Goal: Task Accomplishment & Management: Manage account settings

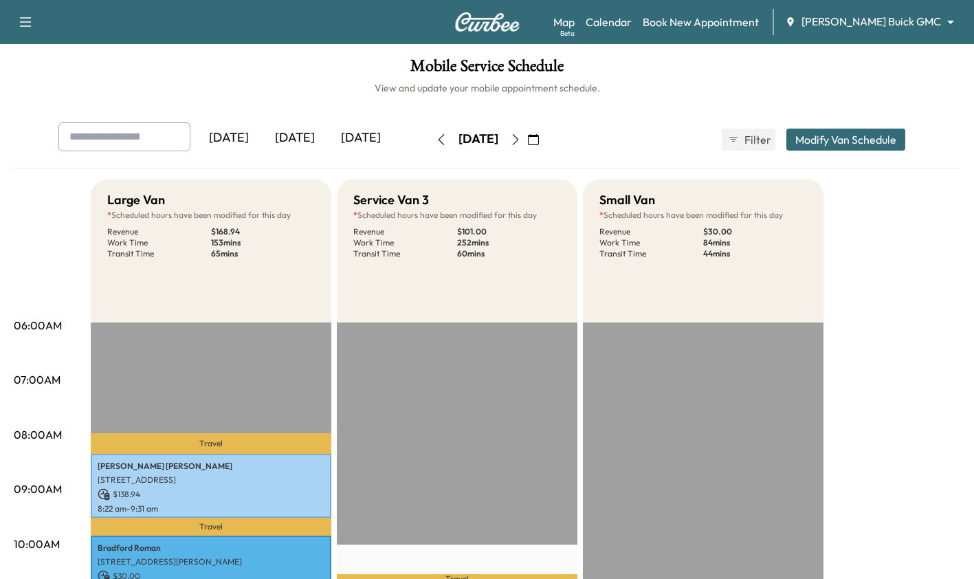
click at [521, 140] on icon "button" at bounding box center [515, 139] width 11 height 11
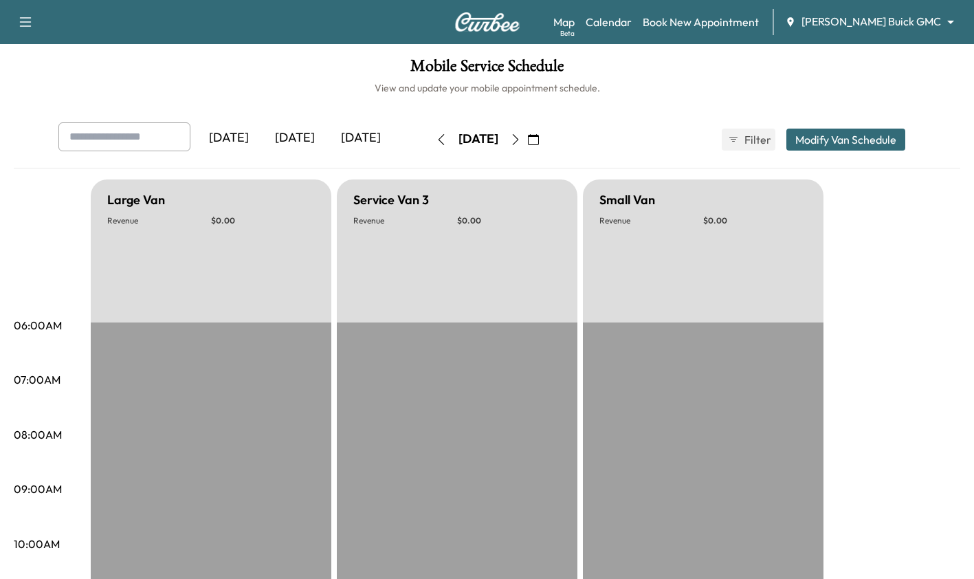
click at [302, 133] on div "[DATE]" at bounding box center [295, 138] width 66 height 32
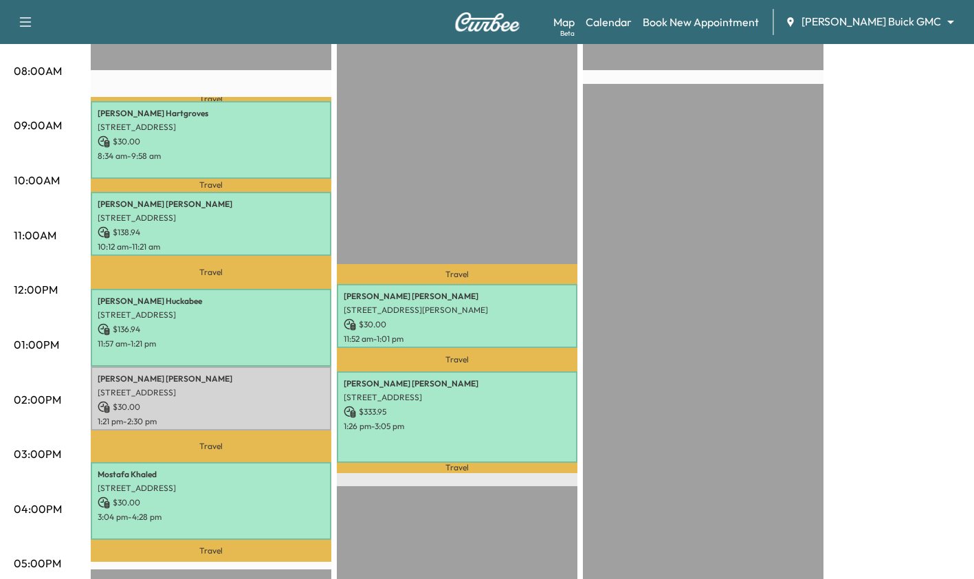
scroll to position [379, 0]
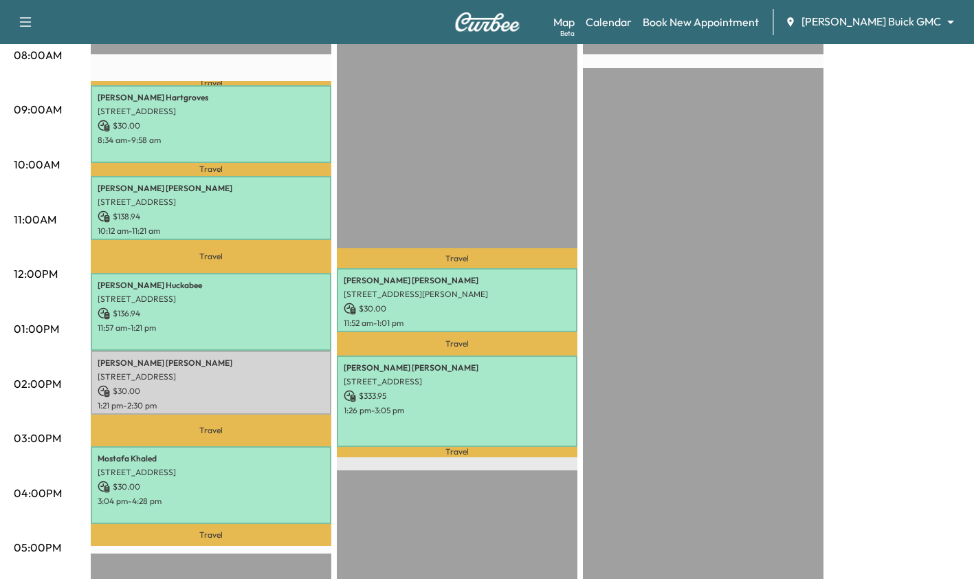
click at [795, 504] on div "EST Start" at bounding box center [703, 387] width 241 height 888
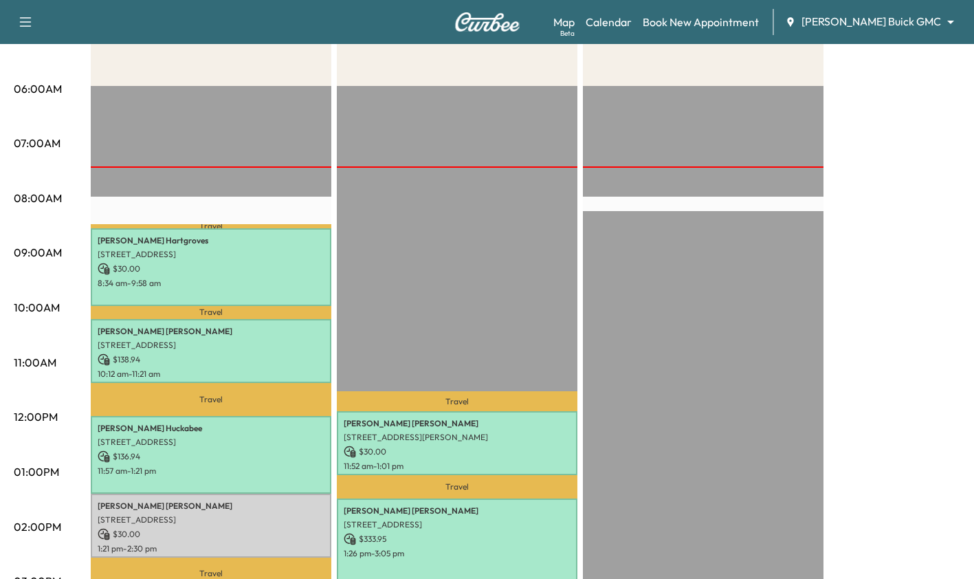
scroll to position [0, 0]
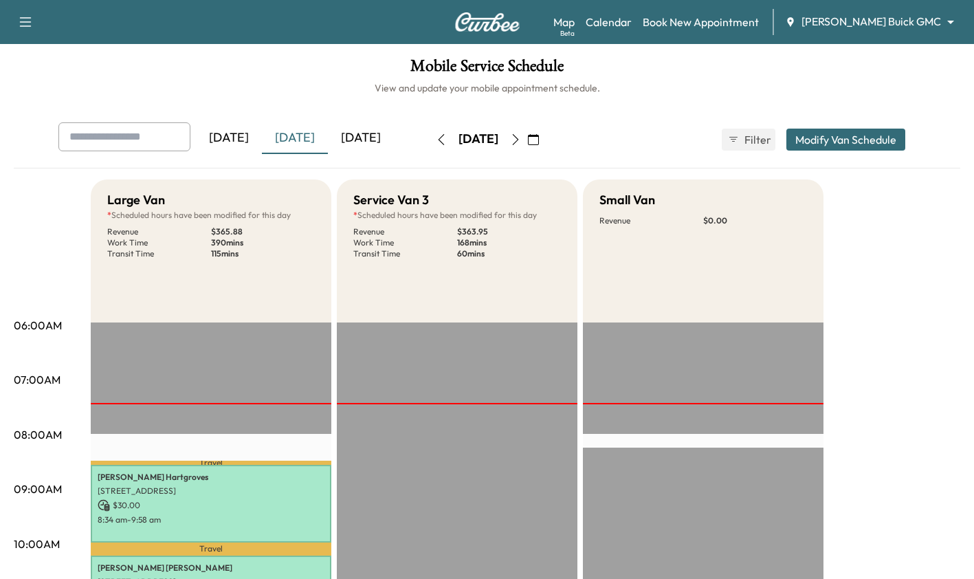
click at [902, 25] on body "Support Log Out Map Beta Calendar Book New Appointment [PERSON_NAME] Buick GMC …" at bounding box center [487, 289] width 974 height 579
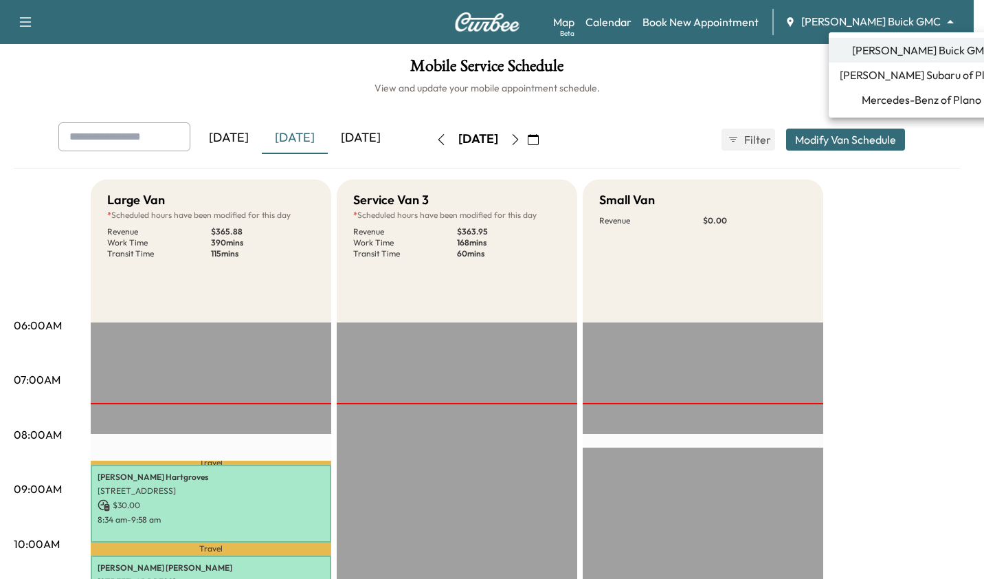
click at [911, 107] on span "Mercedes-Benz of Plano" at bounding box center [922, 99] width 120 height 16
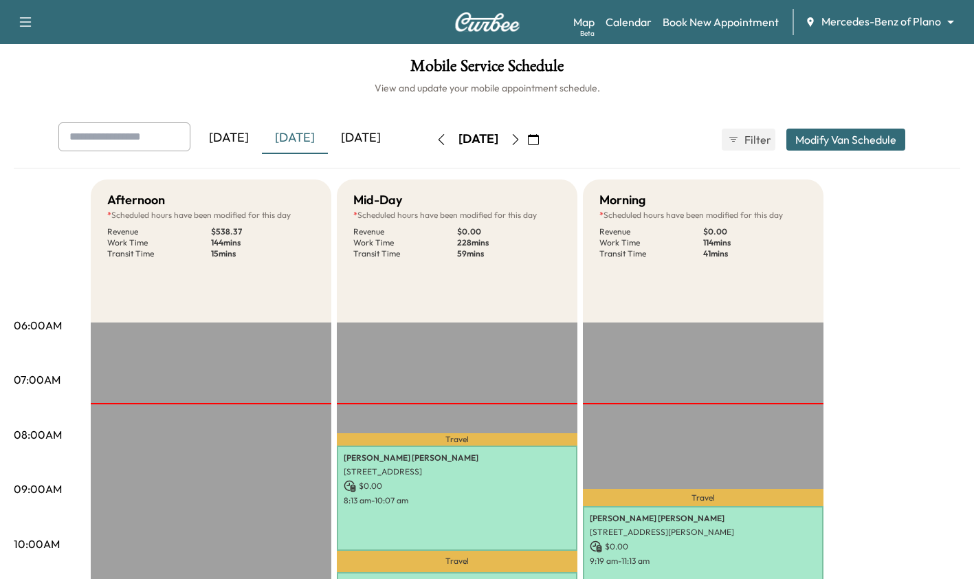
click at [906, 15] on body "Support Log Out Map Beta Calendar Book New Appointment Mercedes-Benz of Plano *…" at bounding box center [487, 289] width 974 height 579
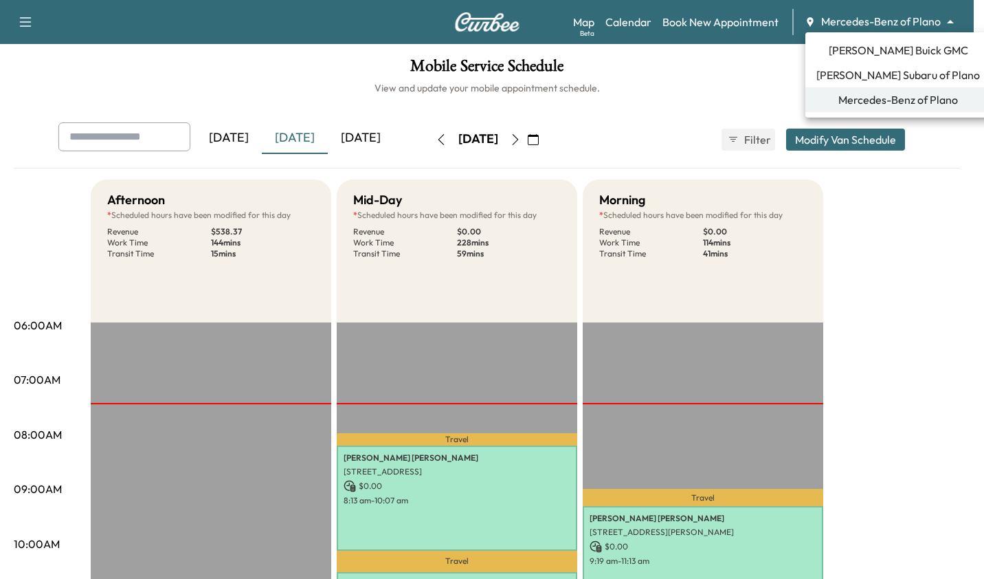
click at [901, 56] on span "[PERSON_NAME] Buick GMC" at bounding box center [899, 50] width 140 height 16
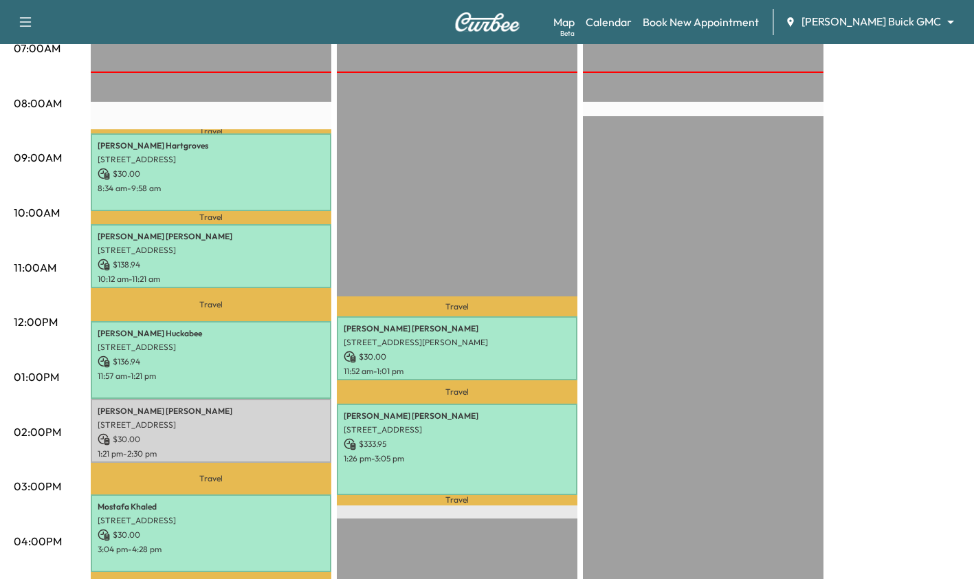
scroll to position [331, 0]
click at [504, 352] on p "$ 30.00" at bounding box center [457, 357] width 227 height 12
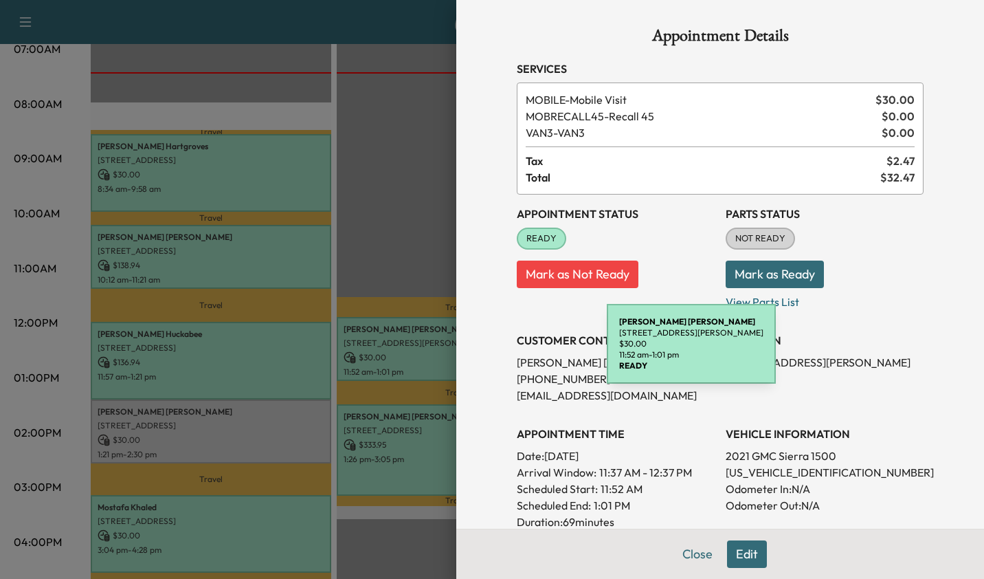
click at [398, 465] on div at bounding box center [492, 289] width 984 height 579
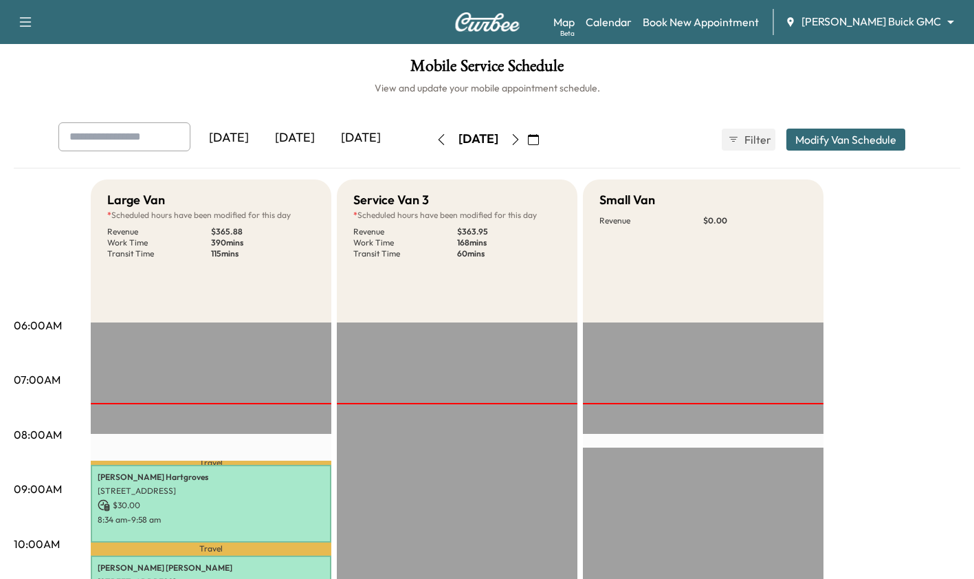
click at [930, 23] on body "Support Log Out Map Beta Calendar Book New Appointment [PERSON_NAME] Buick GMC …" at bounding box center [487, 289] width 974 height 579
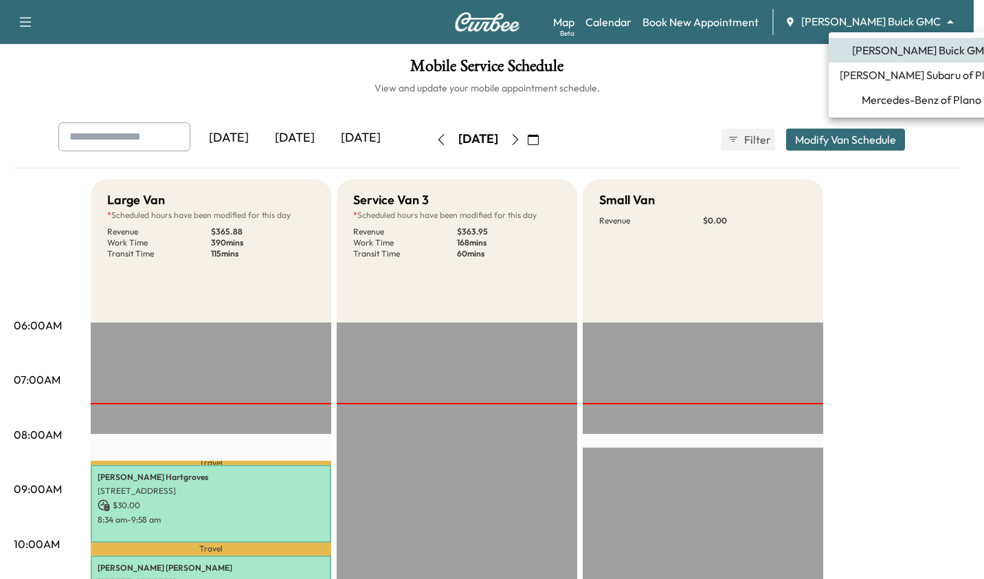
click at [931, 98] on span "Mercedes-Benz of Plano" at bounding box center [922, 99] width 120 height 16
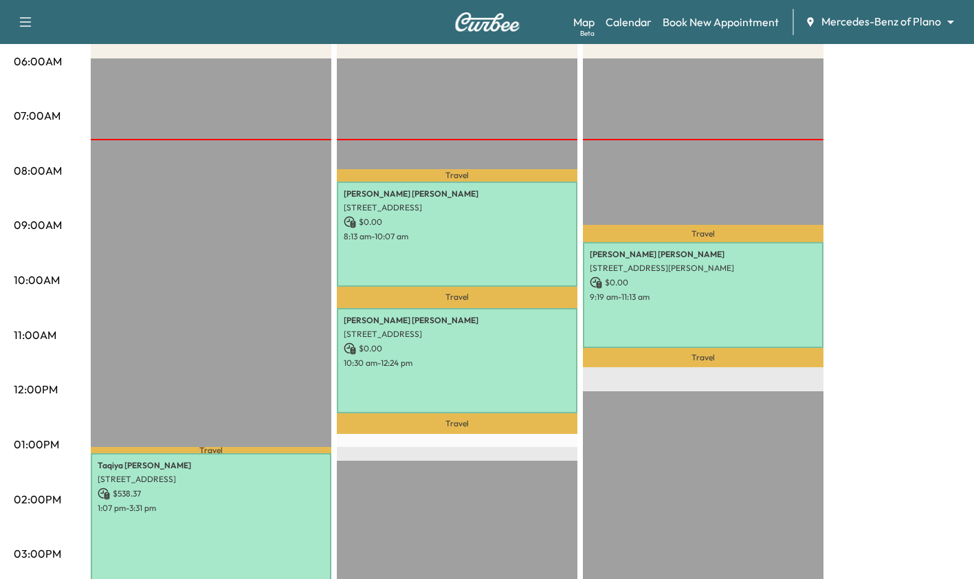
scroll to position [256, 0]
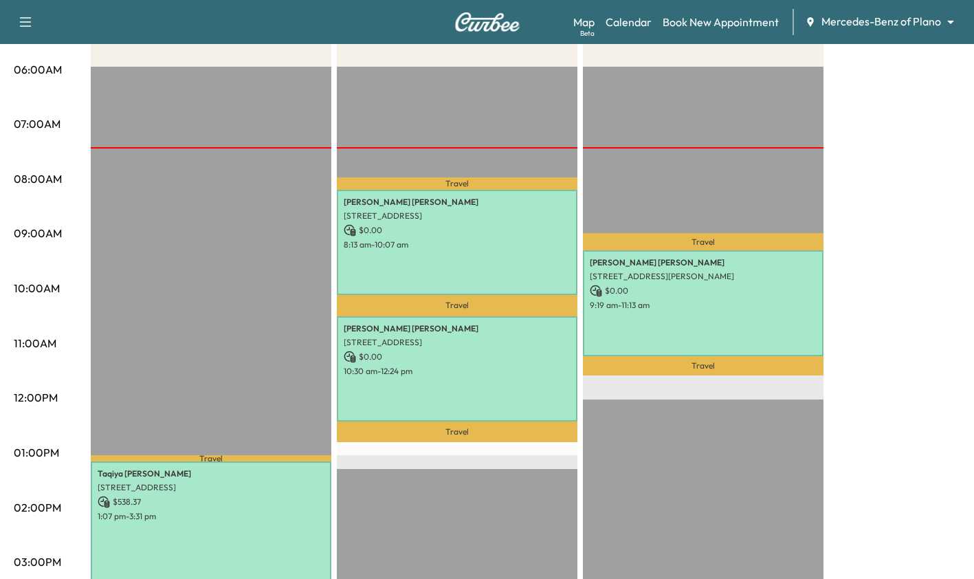
click at [731, 321] on div "Keith Burley 4234 Merrell Rd, Dallas, TX 75229, USA $ 0.00 9:19 am - 11:13 am" at bounding box center [703, 302] width 241 height 105
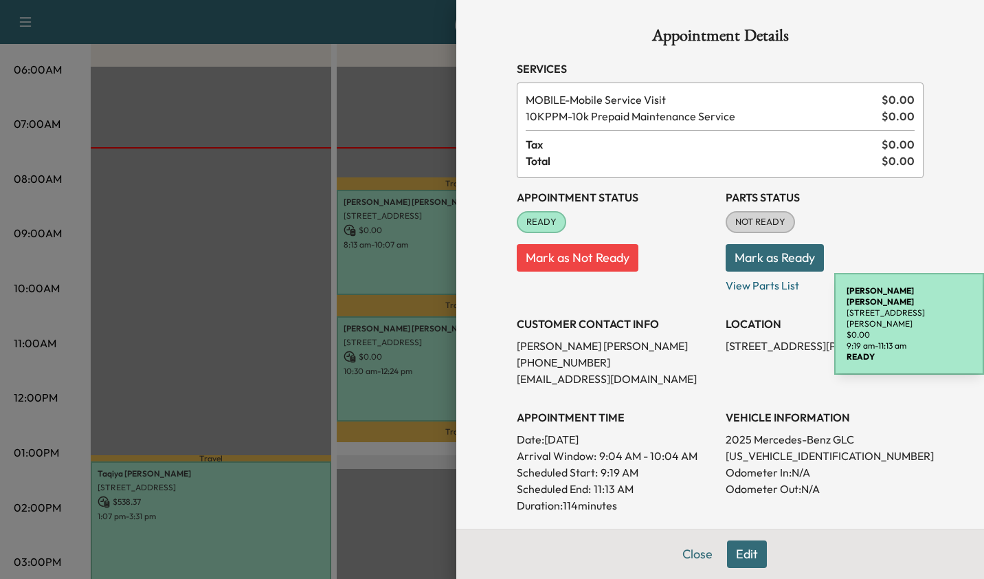
click at [377, 526] on div at bounding box center [492, 289] width 984 height 579
